Goal: Navigation & Orientation: Go to known website

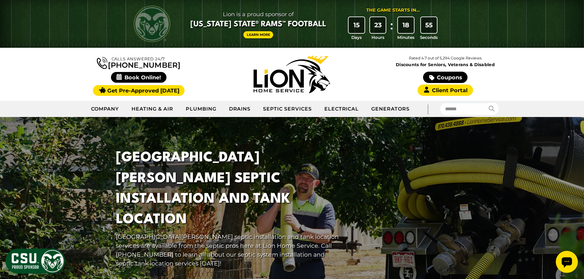
click at [313, 76] on img at bounding box center [292, 74] width 77 height 37
